Goal: Task Accomplishment & Management: Manage account settings

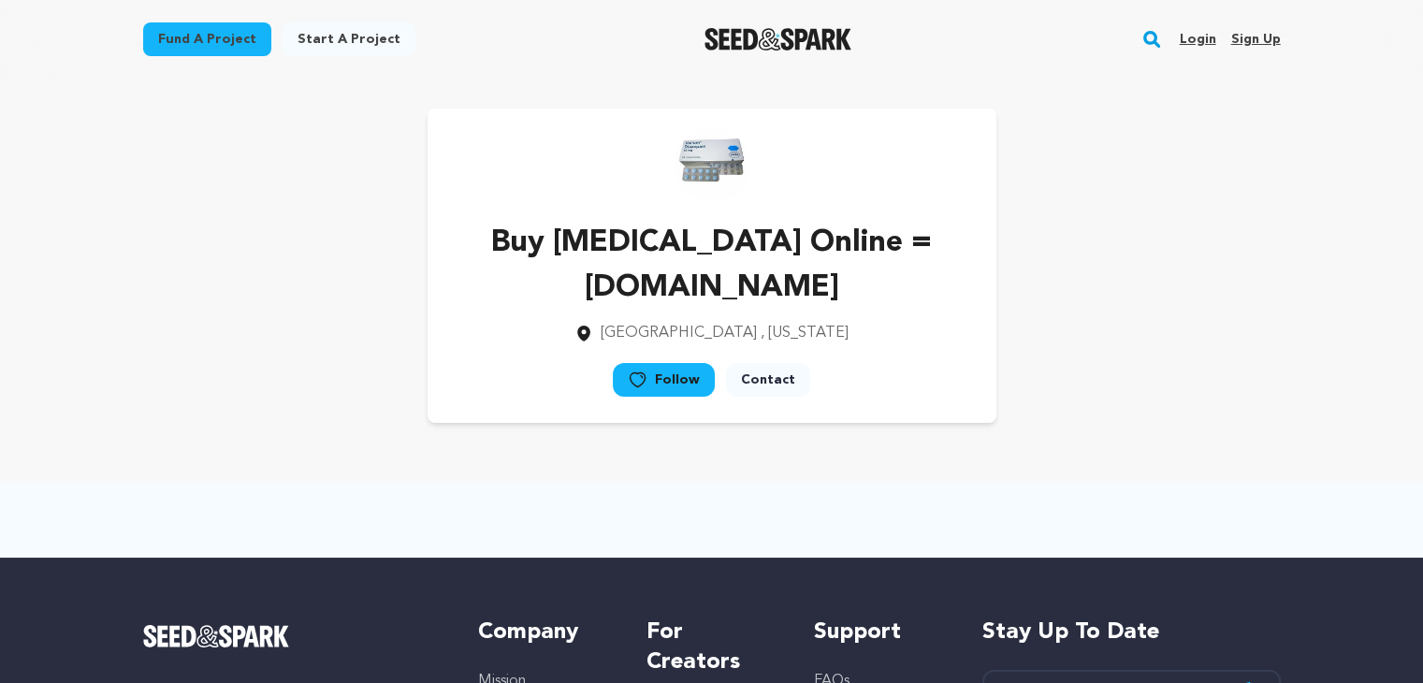
click at [1235, 40] on link "Sign up" at bounding box center [1255, 39] width 50 height 30
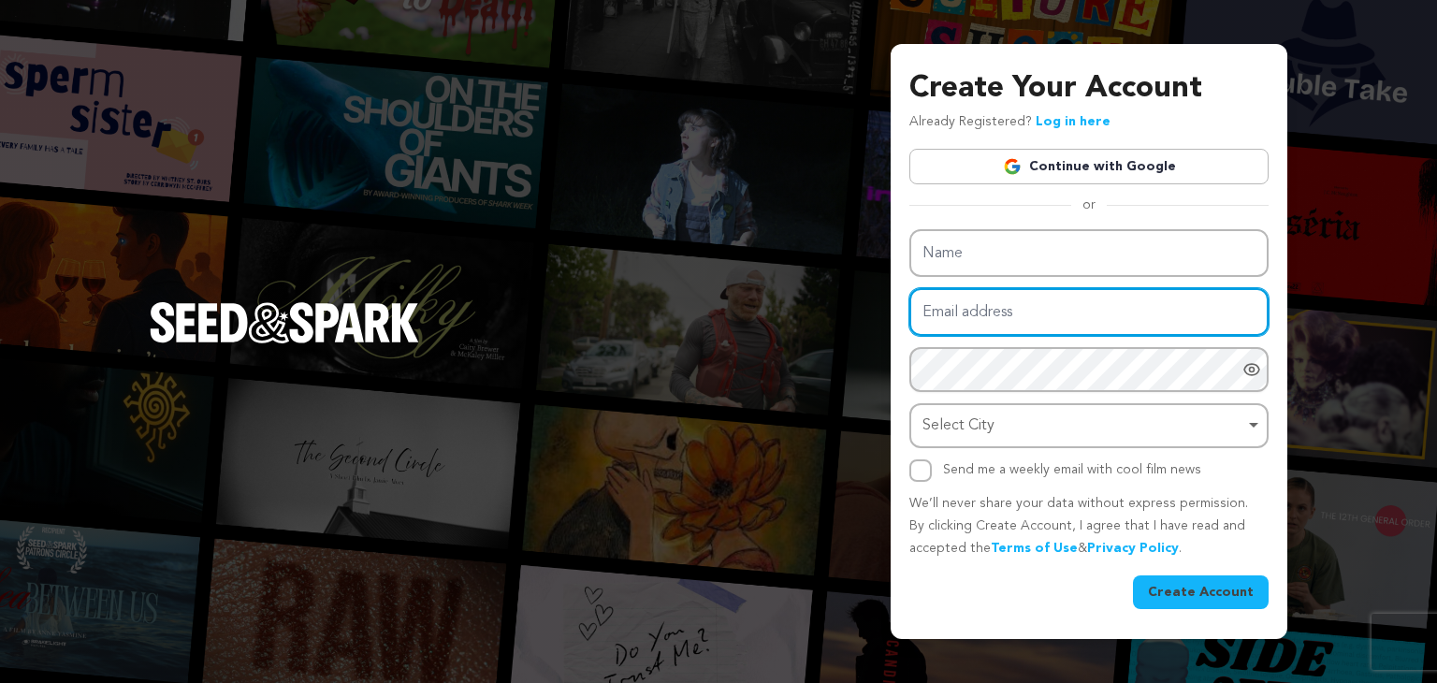
type input "[EMAIL_ADDRESS][DOMAIN_NAME]"
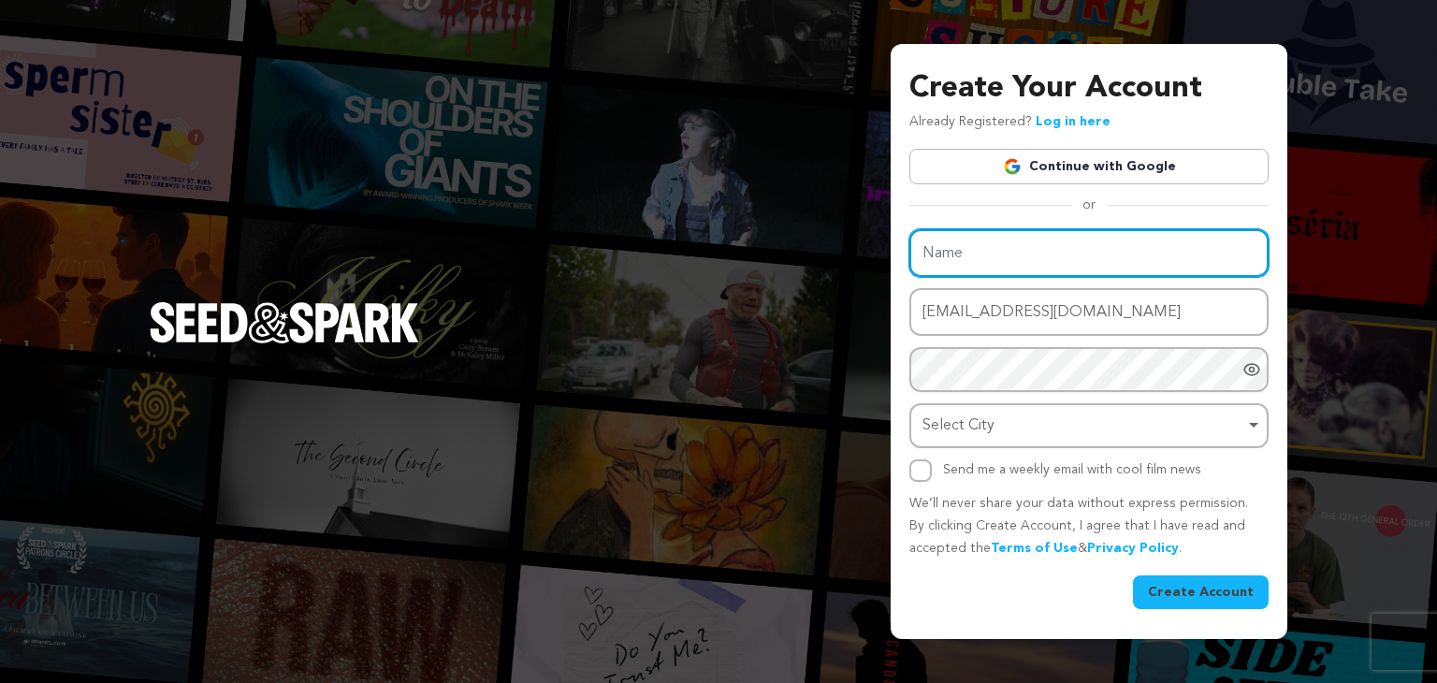
click at [947, 264] on div "Name Email address reraxo1409@mardiek.com Password Password must have at least …" at bounding box center [1088, 355] width 359 height 253
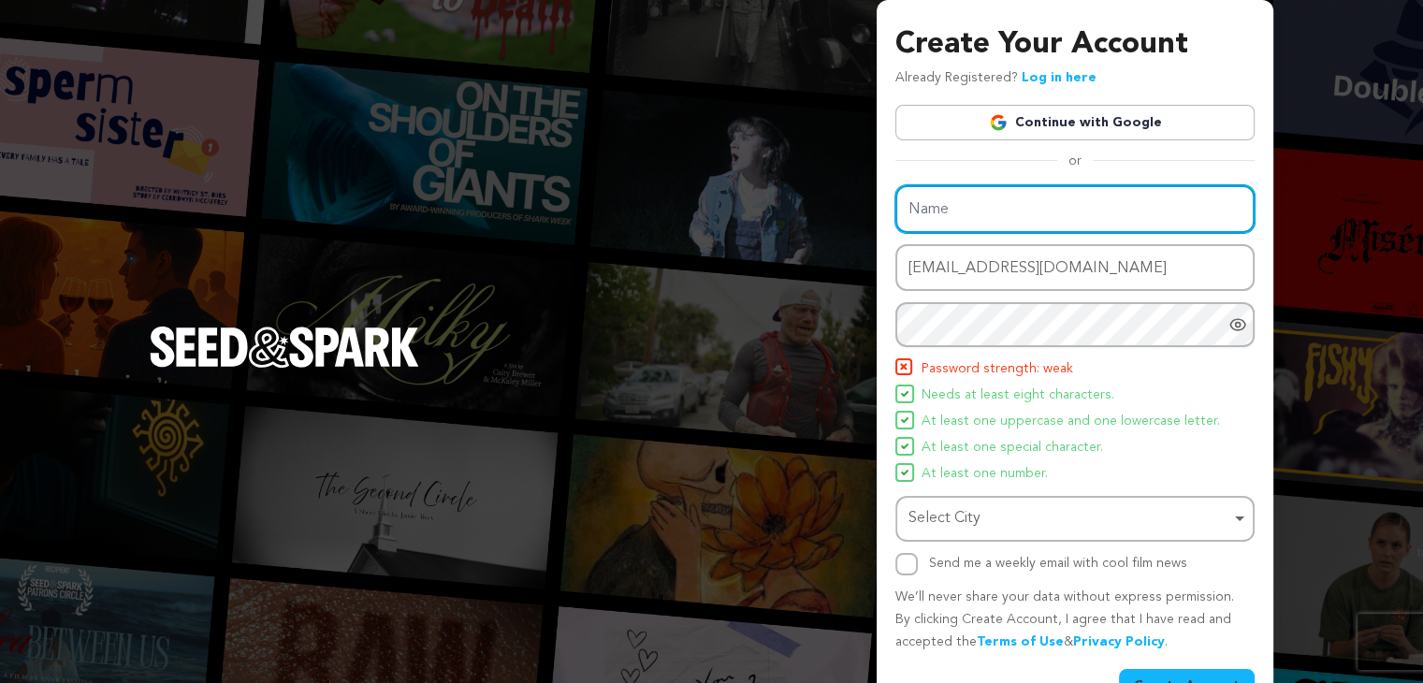
click at [935, 218] on input "Name" at bounding box center [1074, 209] width 359 height 48
paste input "Purchase Carisoprodol Online | Carisoprodol 350 Mg Price"
type input "Purchase Carisoprodol Online | Carisoprodol 350 Mg Price"
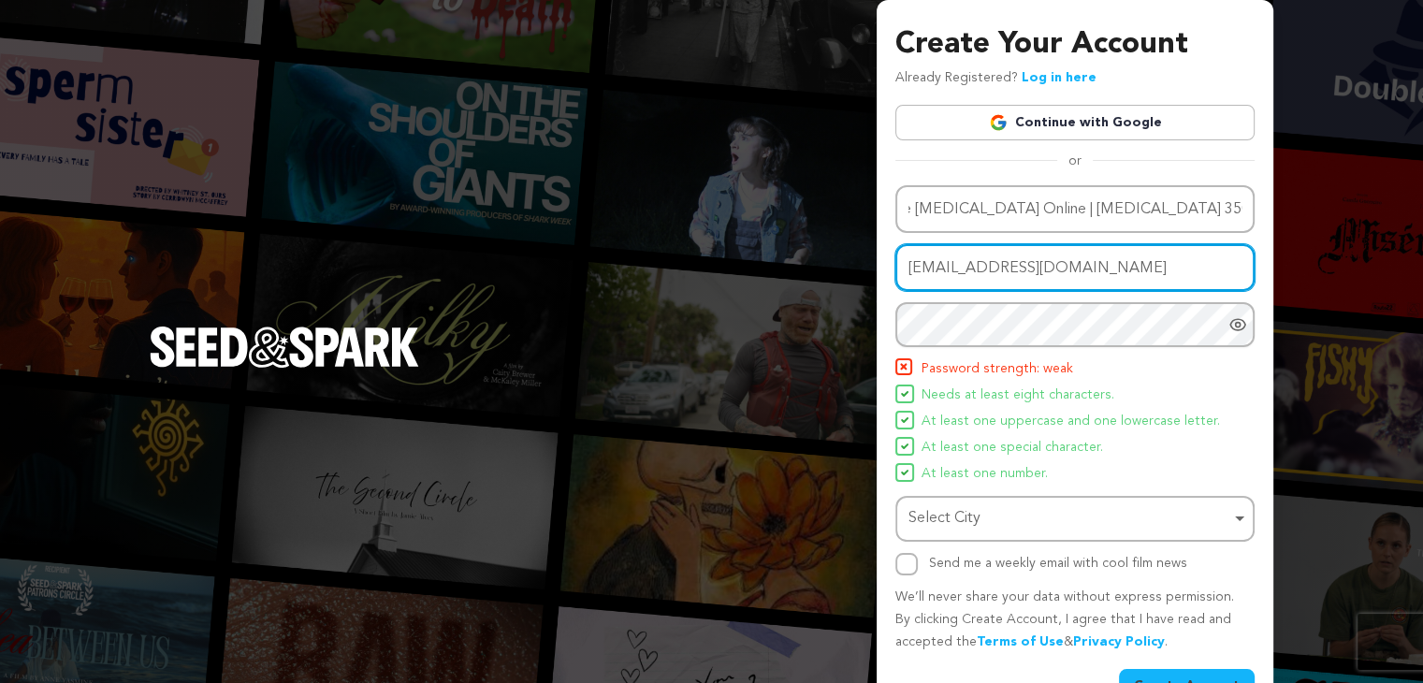
scroll to position [0, 0]
drag, startPoint x: 1104, startPoint y: 267, endPoint x: 842, endPoint y: 300, distance: 264.1
click at [842, 300] on div "Create Your Account Already Registered? Log in here Continue with Google or eyJ…" at bounding box center [711, 366] width 1423 height 732
click at [947, 273] on input "Email address" at bounding box center [1074, 268] width 359 height 48
paste input "kohat50914@mardiek.com"
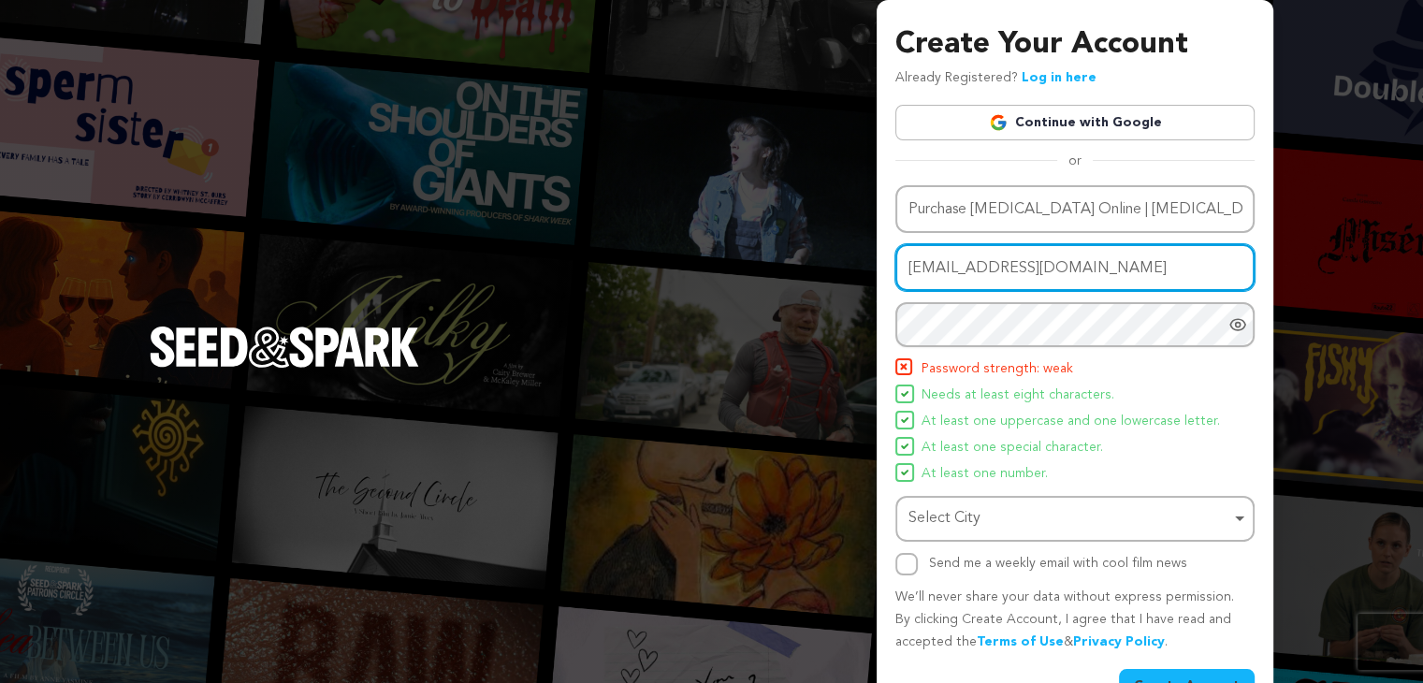
type input "kohat50914@mardiek.com"
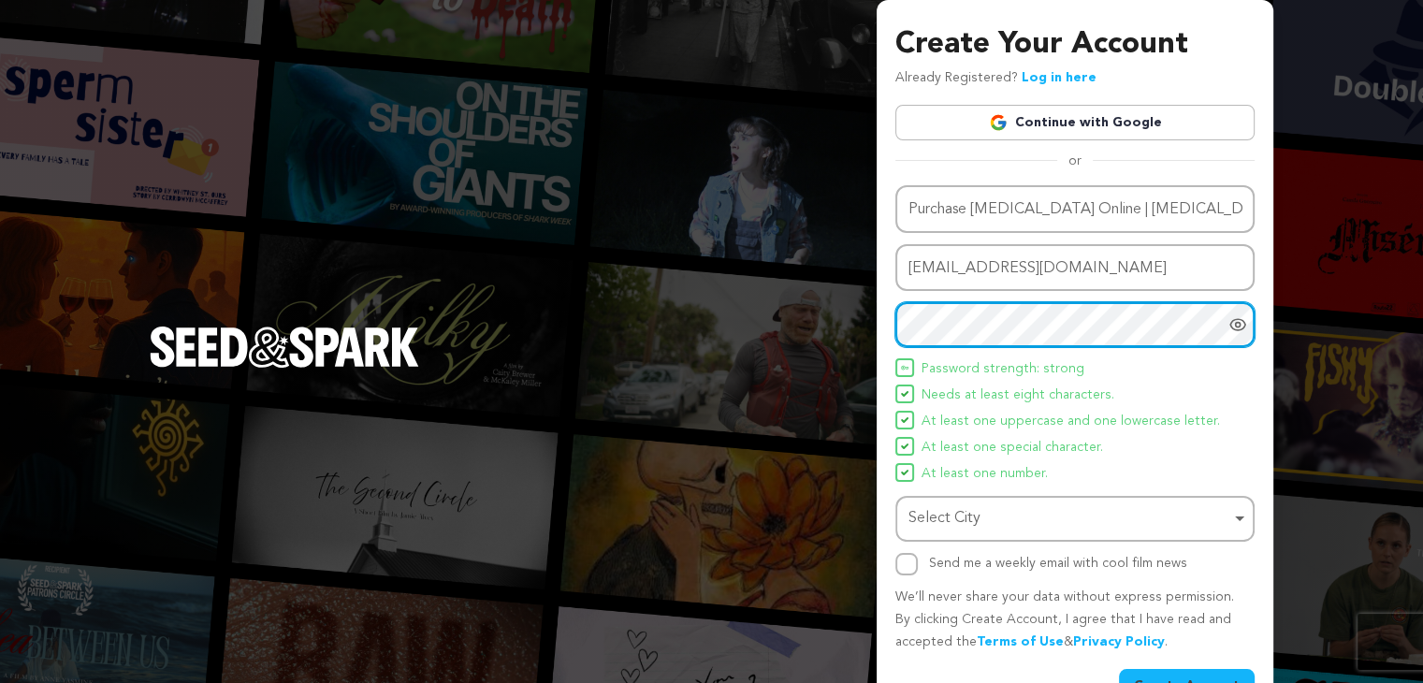
click at [936, 502] on div "Select City Remove item" at bounding box center [1075, 518] width 340 height 35
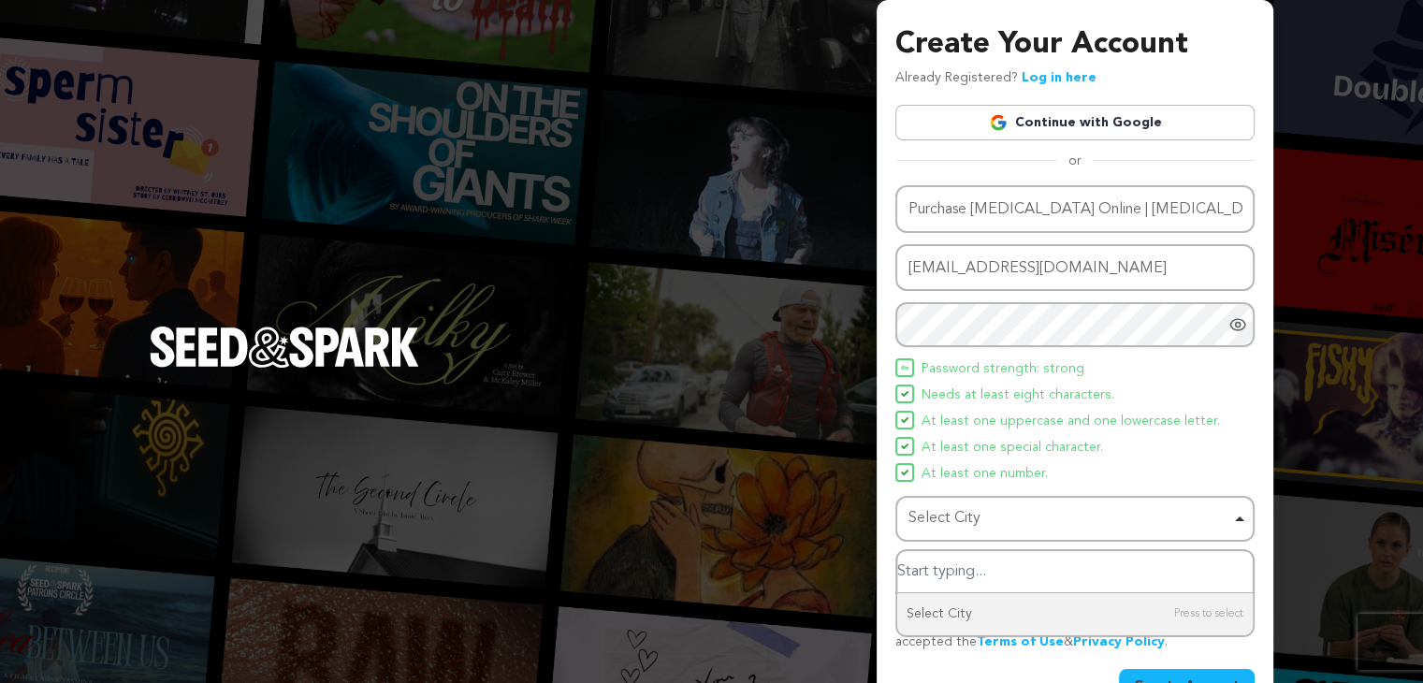
click at [905, 570] on input "Select City" at bounding box center [1074, 572] width 355 height 42
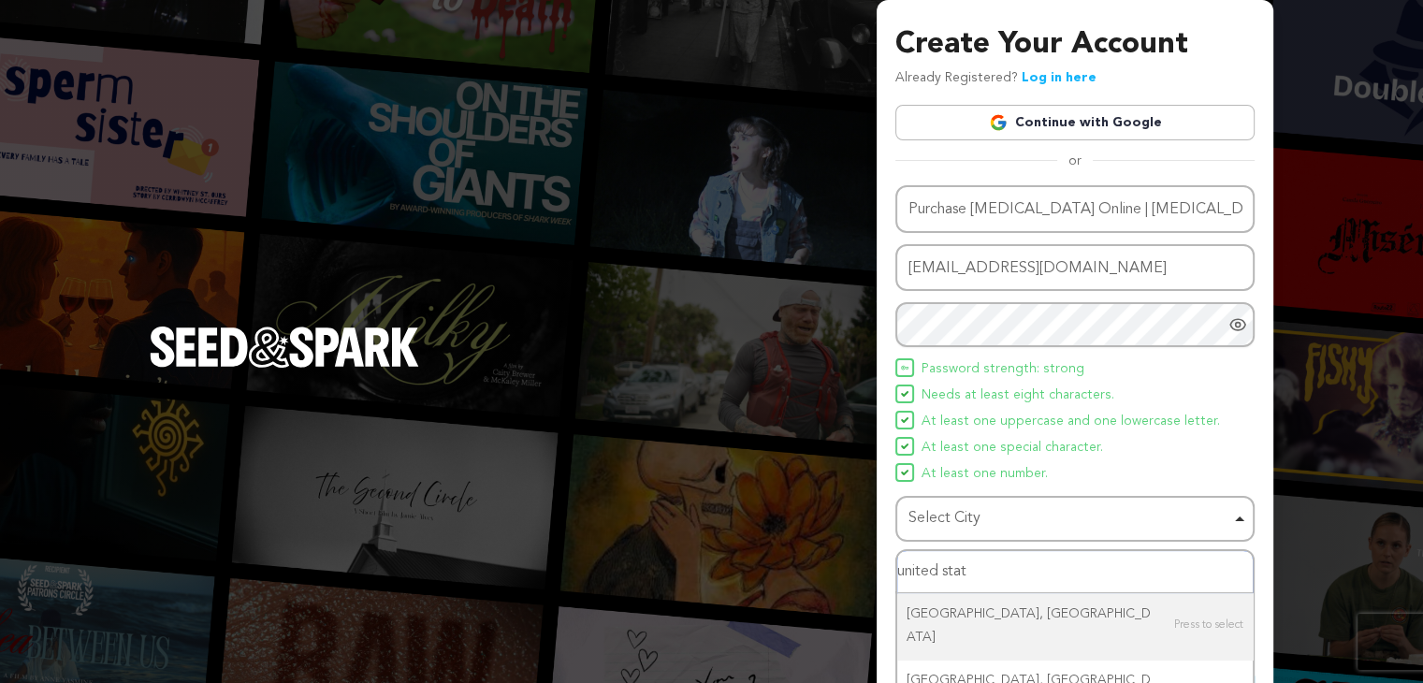
type input "united state"
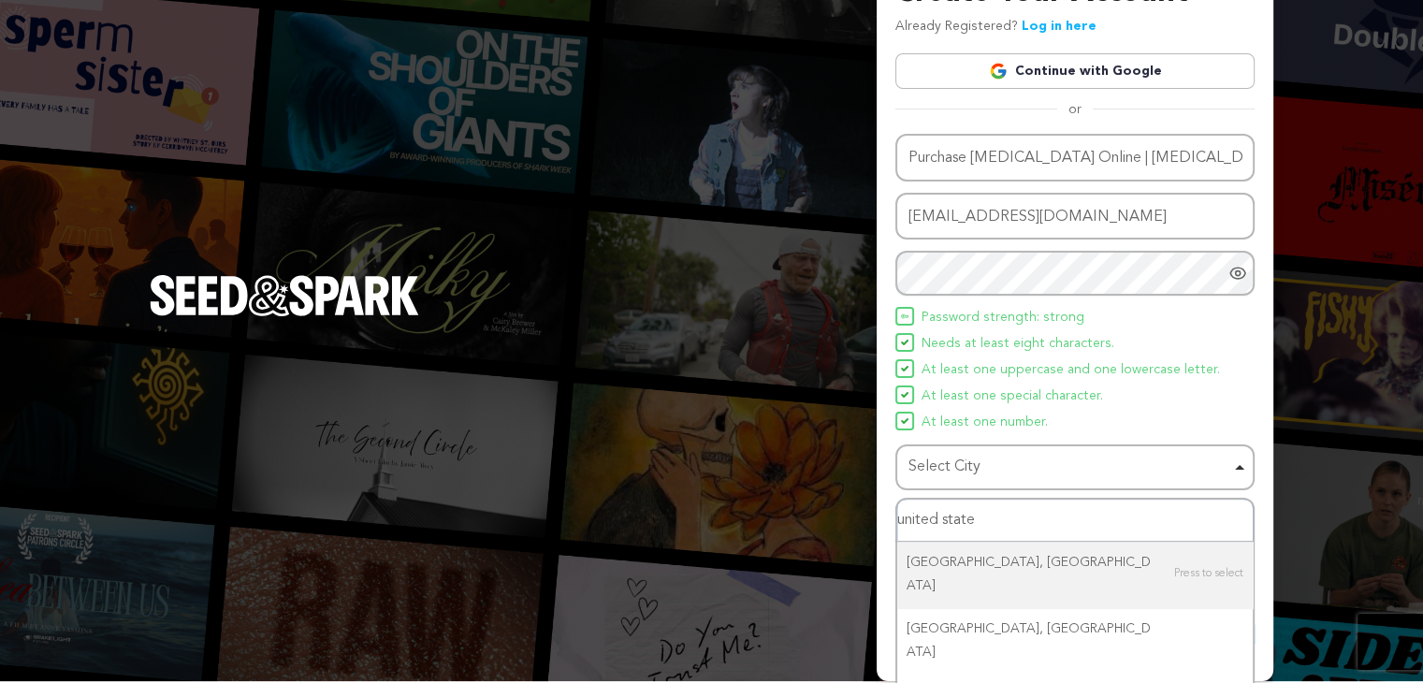
scroll to position [79, 0]
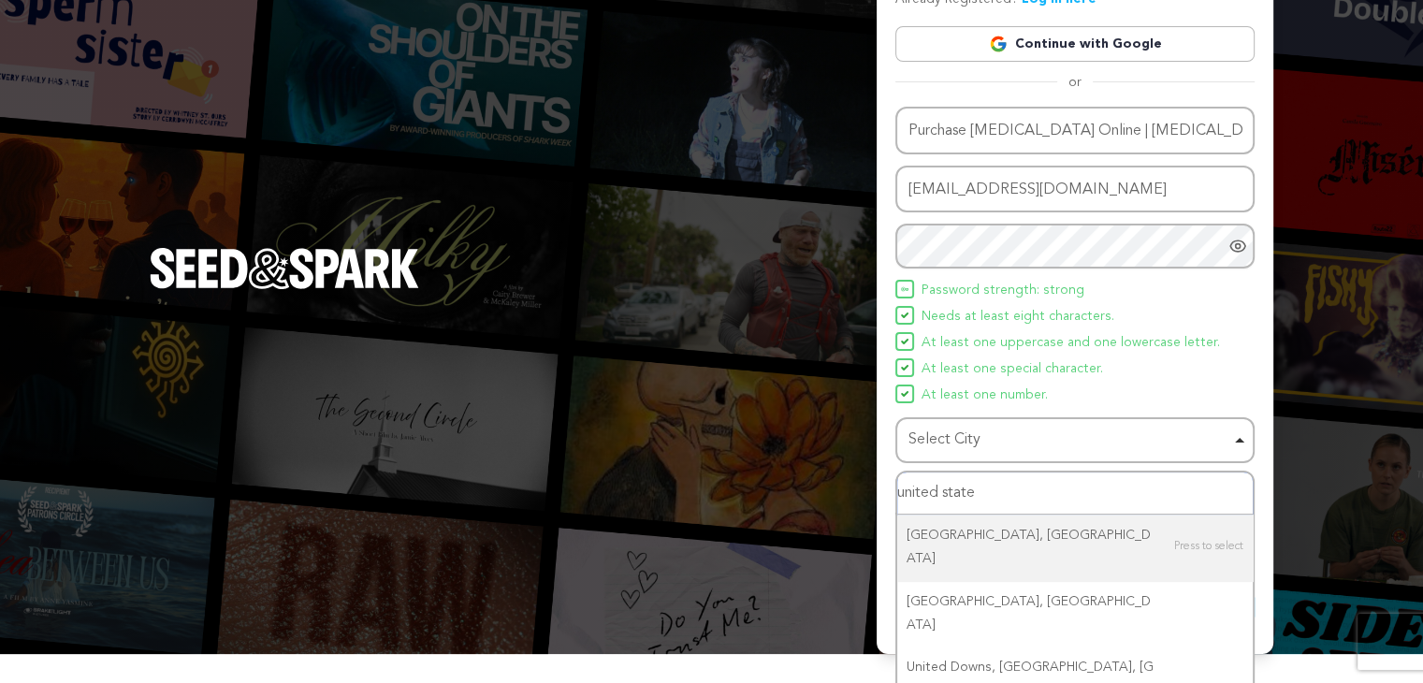
click at [1000, 495] on input "united state" at bounding box center [1074, 493] width 355 height 42
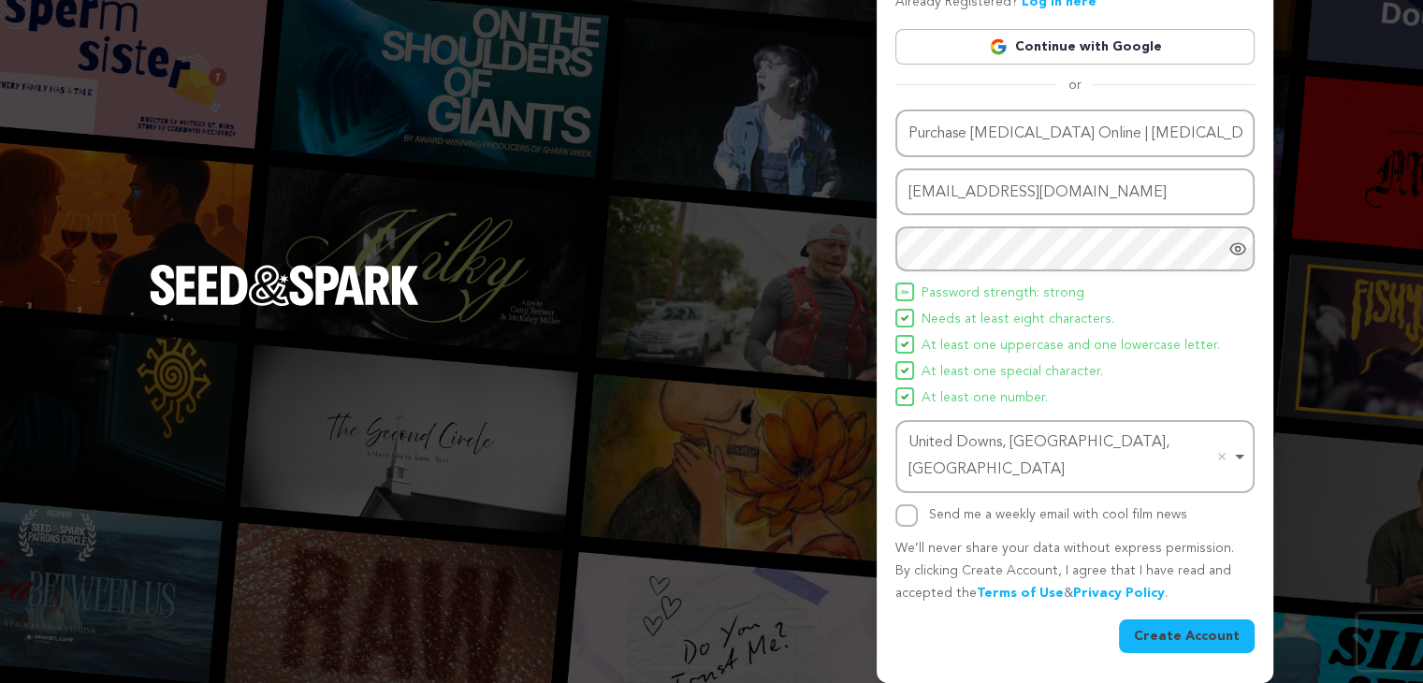
scroll to position [49, 0]
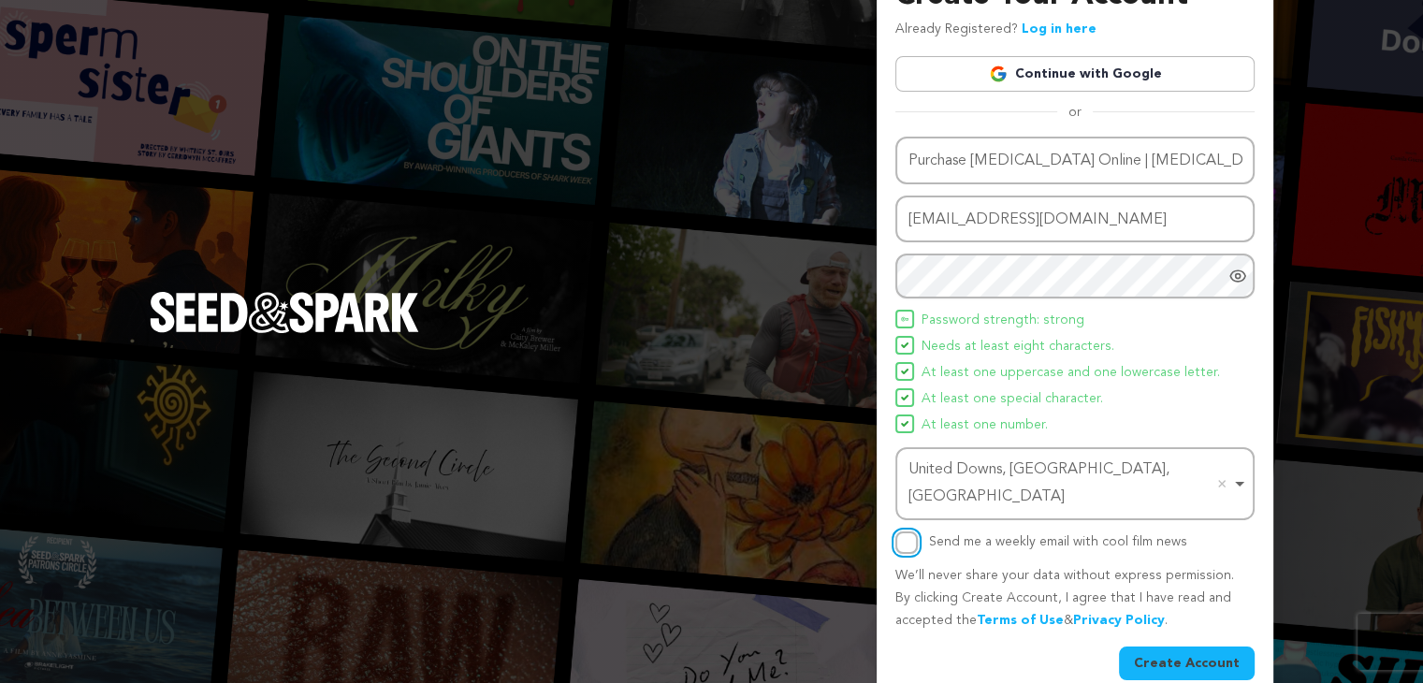
drag, startPoint x: 911, startPoint y: 510, endPoint x: 1093, endPoint y: 588, distance: 198.6
click at [917, 531] on input "Send me a weekly email with cool film news" at bounding box center [906, 542] width 22 height 22
checkbox input "true"
click at [1164, 646] on button "Create Account" at bounding box center [1187, 663] width 136 height 34
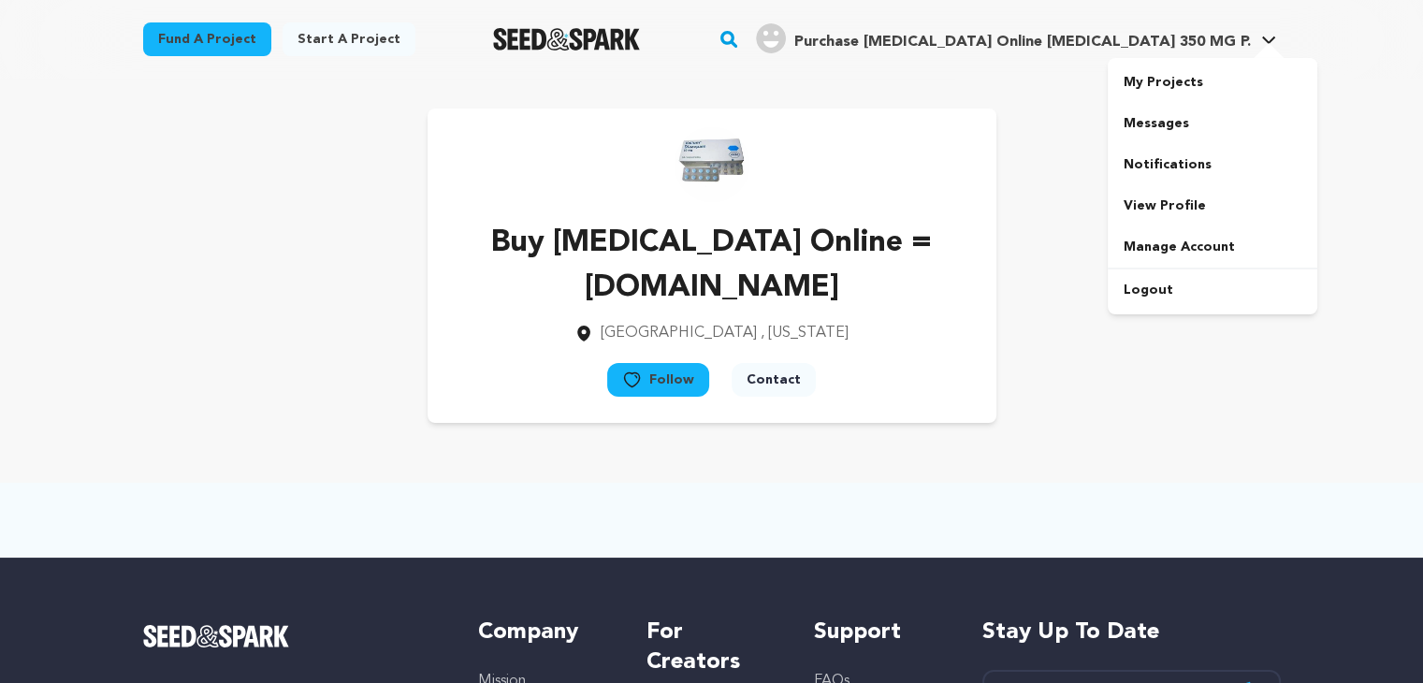
click at [1267, 47] on div at bounding box center [1268, 52] width 37 height 19
click at [1175, 250] on link "Manage Account" at bounding box center [1212, 246] width 210 height 41
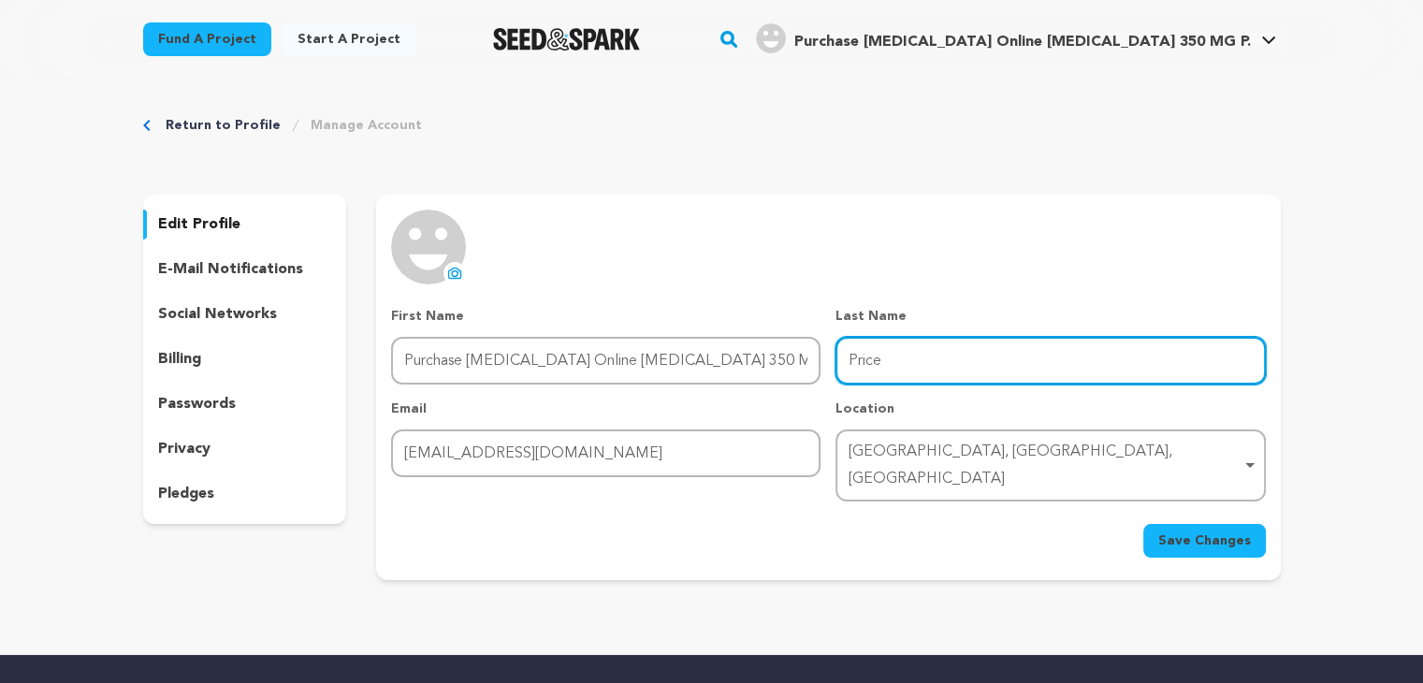
drag, startPoint x: 950, startPoint y: 377, endPoint x: 832, endPoint y: 340, distance: 123.4
click at [832, 340] on div "First Name First Name Purchase Carisoprodol Online Carisoprodol 350 MG Last Nam…" at bounding box center [828, 404] width 874 height 195
click at [855, 369] on input "Last Name" at bounding box center [1049, 361] width 429 height 48
paste input "https://legitpills.com/product/carisoprodol-350mg-soma/"
type input "https://legitpills.com/product/carisoprodol-350mg-soma/"
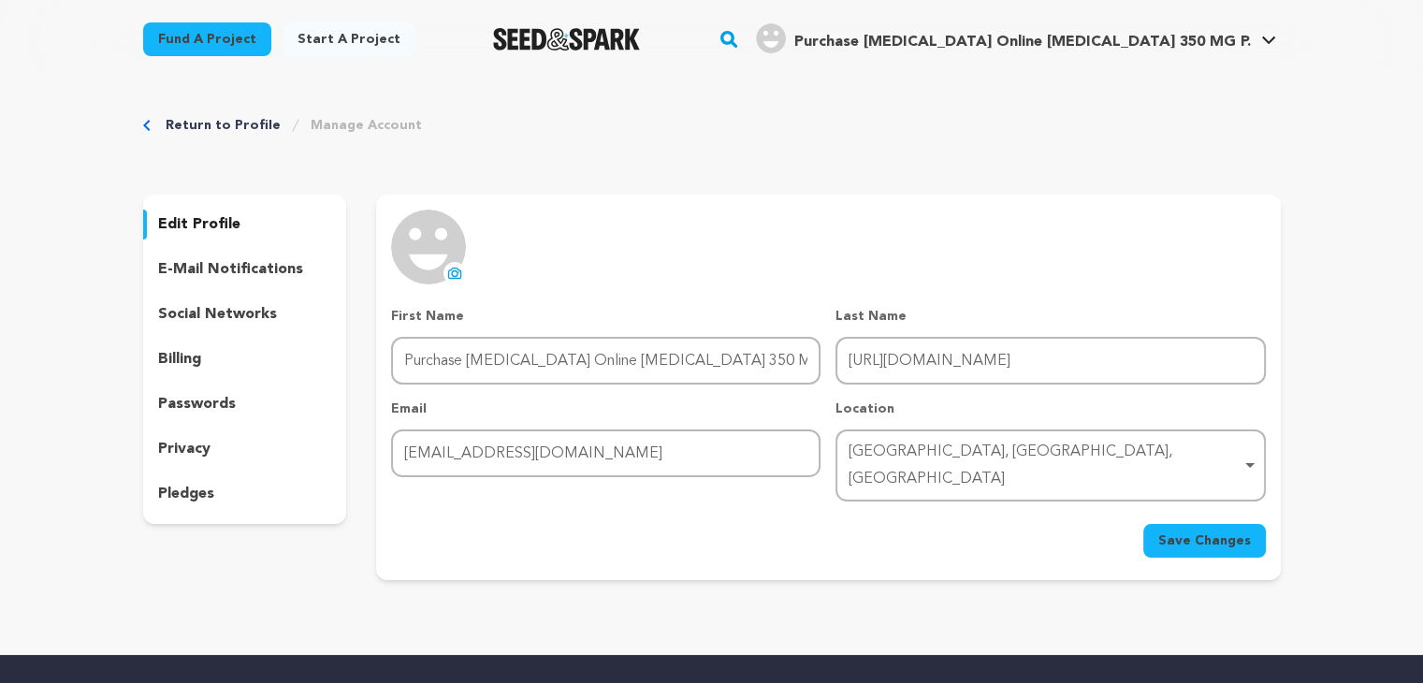
click at [456, 269] on icon at bounding box center [455, 273] width 12 height 10
click at [1171, 531] on span "Save Changes" at bounding box center [1204, 540] width 93 height 19
click at [177, 128] on link "Return to Profile" at bounding box center [223, 125] width 115 height 19
